Goal: Task Accomplishment & Management: Use online tool/utility

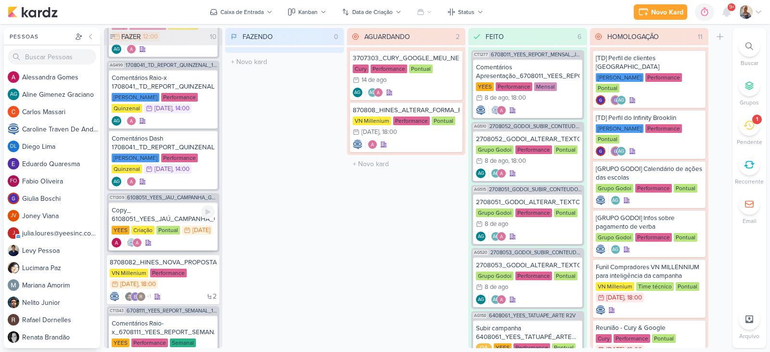
scroll to position [385, 0]
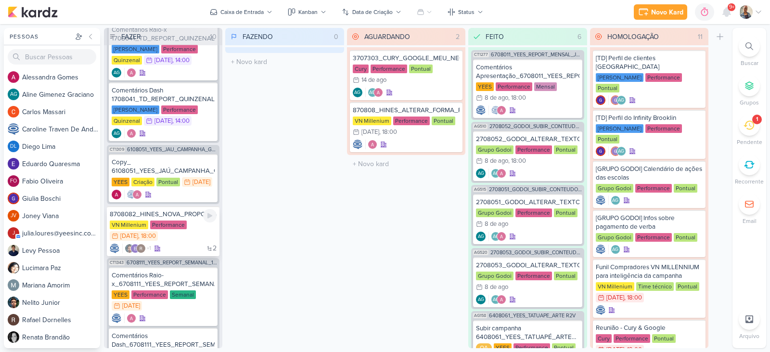
click at [189, 242] on div "VN Millenium Performance 12/8 [DATE] 18:00" at bounding box center [163, 231] width 107 height 21
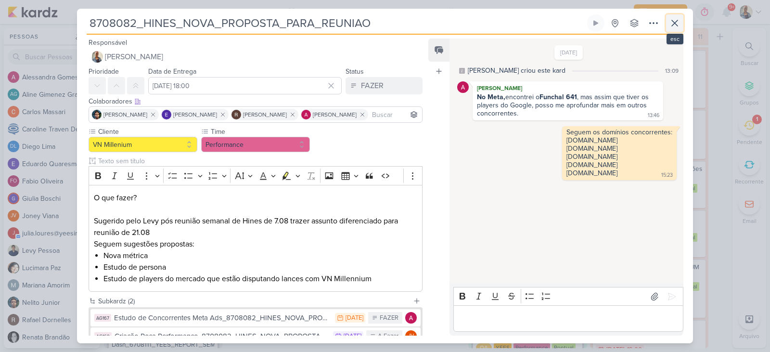
click at [674, 23] on icon at bounding box center [675, 23] width 12 height 12
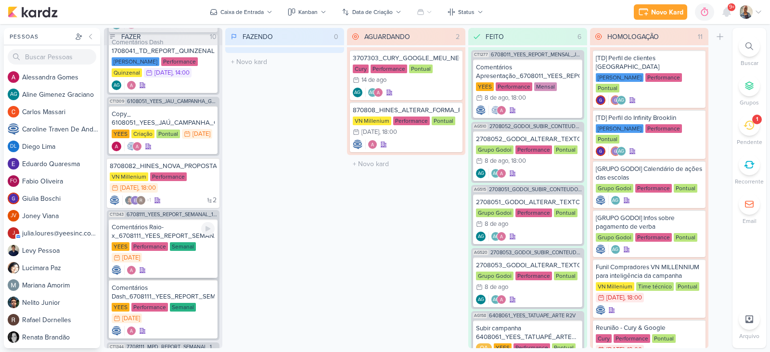
scroll to position [482, 0]
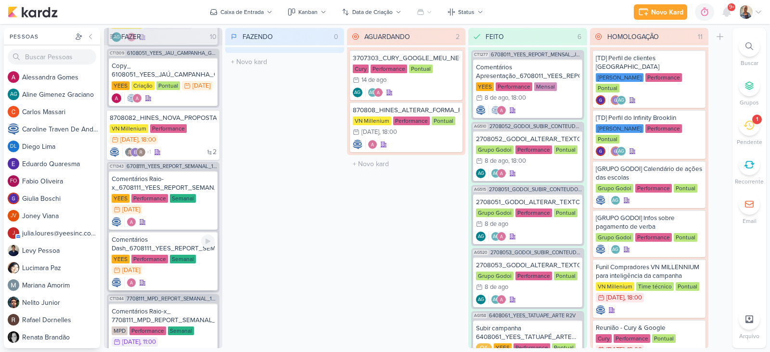
click at [175, 287] on div at bounding box center [163, 283] width 103 height 10
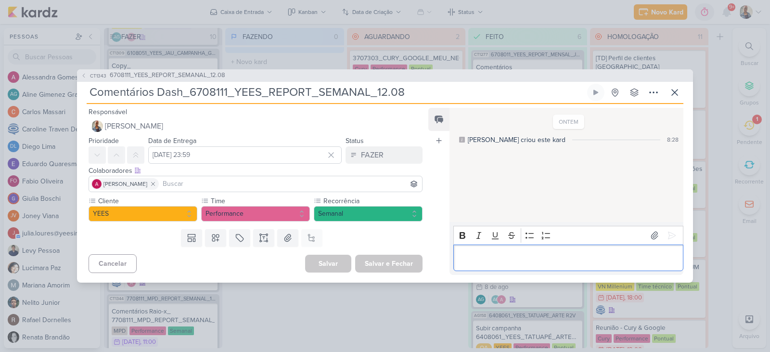
click at [494, 264] on div "Editor editing area: main" at bounding box center [569, 258] width 230 height 26
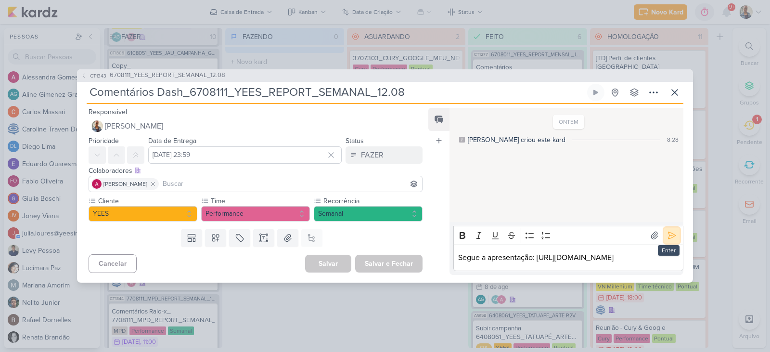
click at [668, 231] on icon at bounding box center [672, 236] width 10 height 10
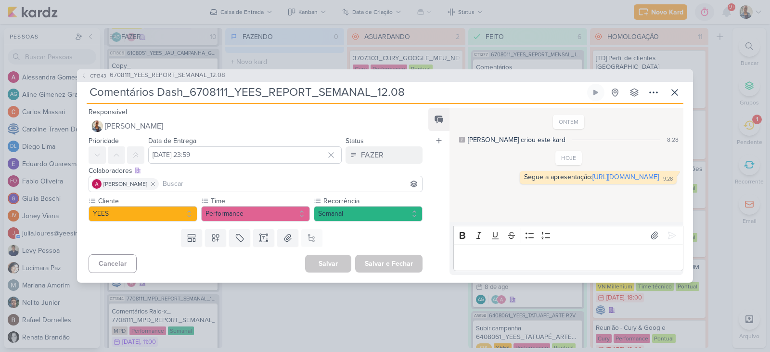
click at [383, 164] on div "Colaboradores Este kard pode ser visível a usuários da sua organização Este kar…" at bounding box center [252, 180] width 350 height 32
click at [382, 162] on button "FAZER" at bounding box center [384, 154] width 77 height 17
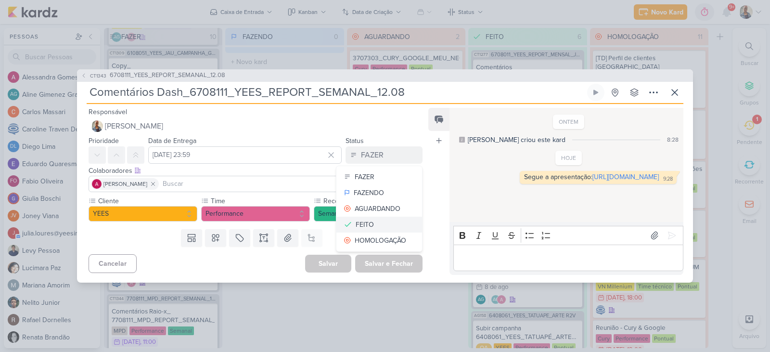
click at [361, 224] on div "FEITO" at bounding box center [365, 225] width 18 height 10
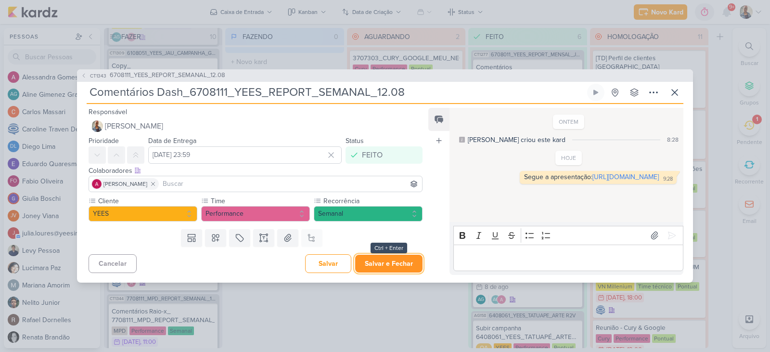
click at [394, 264] on button "Salvar e Fechar" at bounding box center [388, 264] width 67 height 18
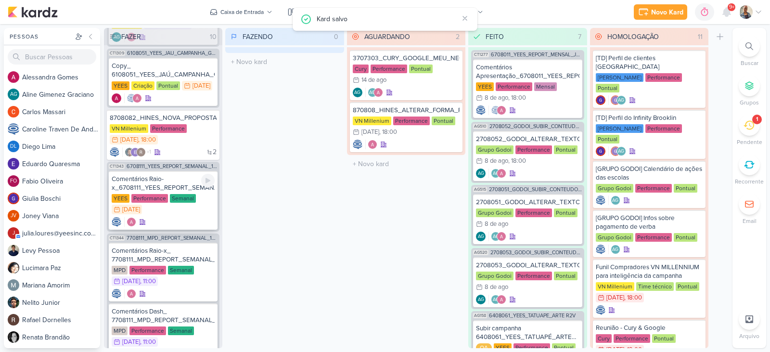
click at [164, 192] on div "Comentários Raio-x_6708111_YEES_REPORT_SEMANAL_12.08" at bounding box center [163, 183] width 103 height 17
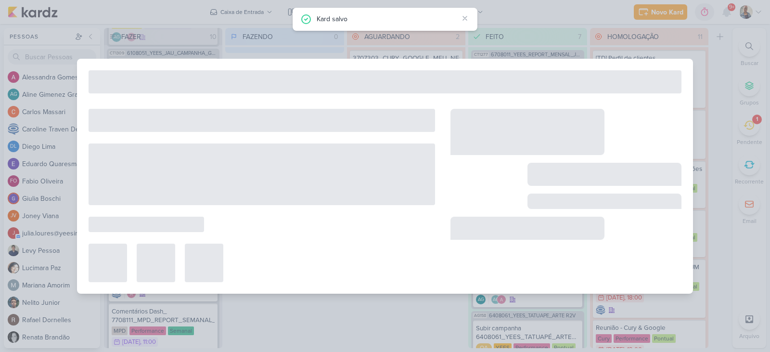
type input "Comentários Raio-x_6708111_YEES_REPORT_SEMANAL_12.08"
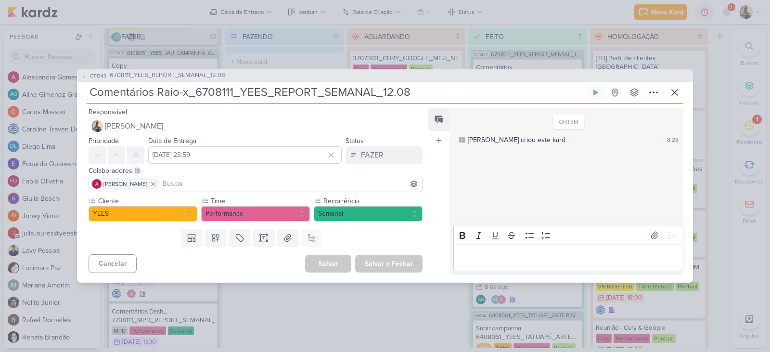
click at [487, 258] on p "Editor editing area: main" at bounding box center [568, 258] width 220 height 12
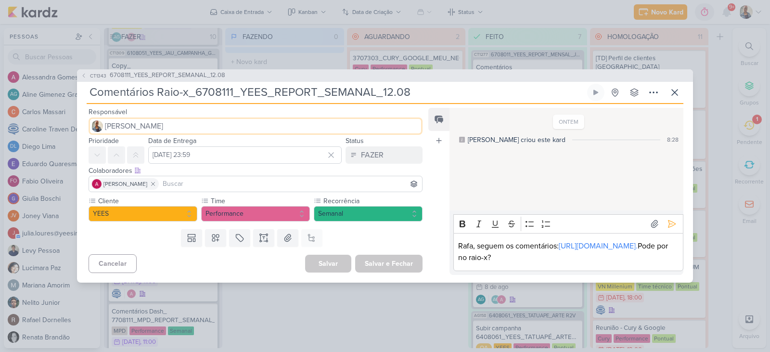
click at [160, 122] on button "[PERSON_NAME]" at bounding box center [256, 125] width 334 height 17
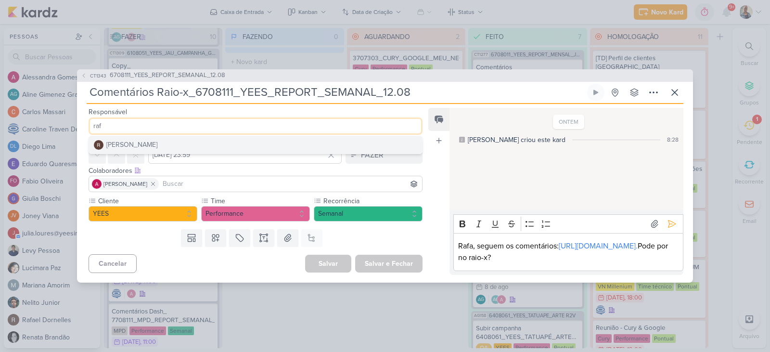
type input "raf"
click at [159, 139] on button "[PERSON_NAME]" at bounding box center [255, 144] width 333 height 17
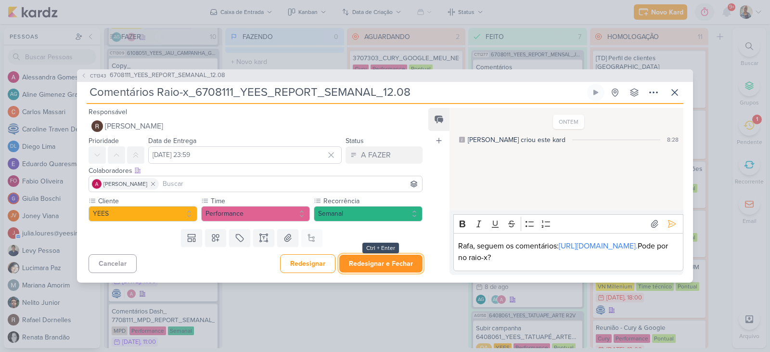
click at [387, 261] on button "Redesignar e Fechar" at bounding box center [380, 264] width 83 height 18
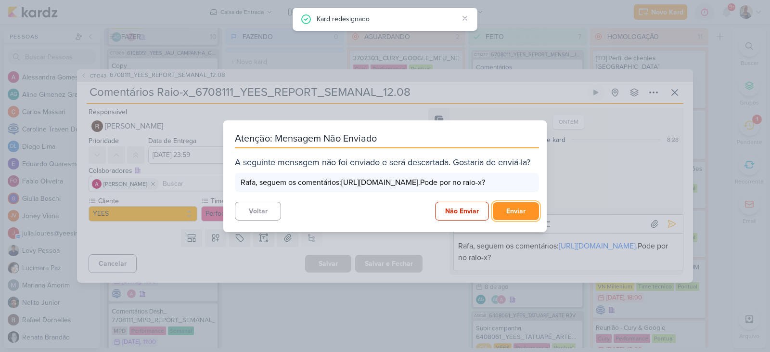
click at [514, 220] on button "Enviar" at bounding box center [516, 211] width 46 height 18
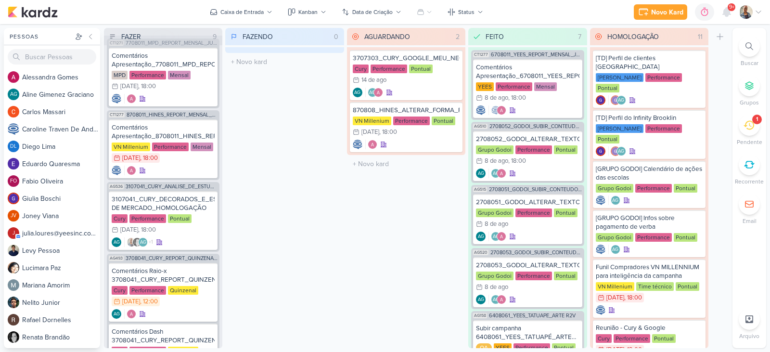
scroll to position [0, 0]
